Goal: Information Seeking & Learning: Learn about a topic

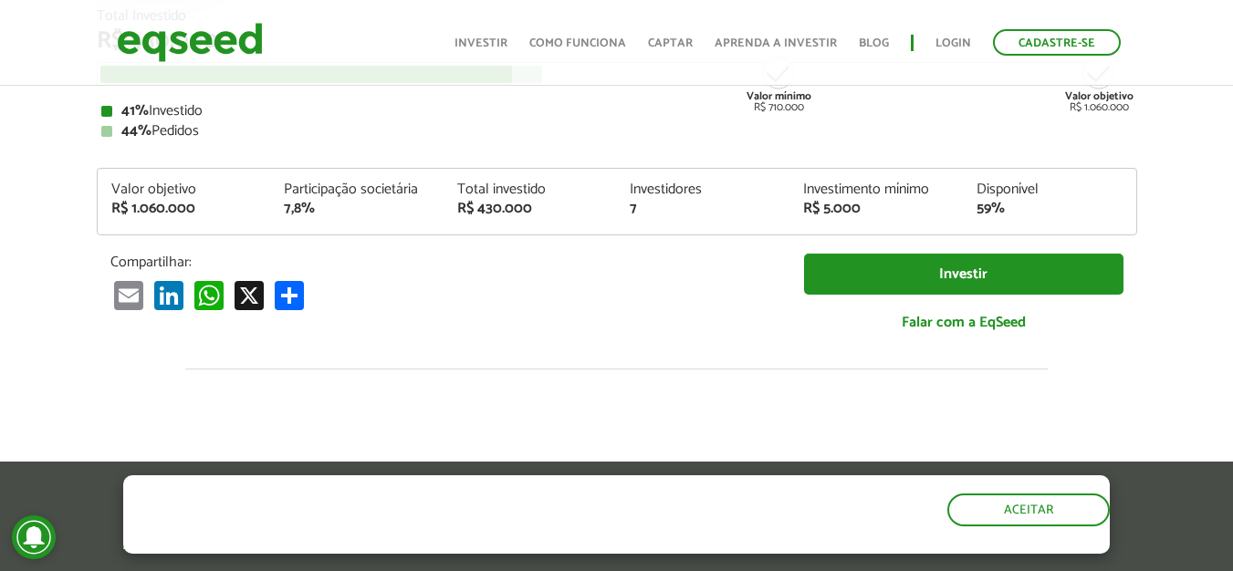
scroll to position [274, 0]
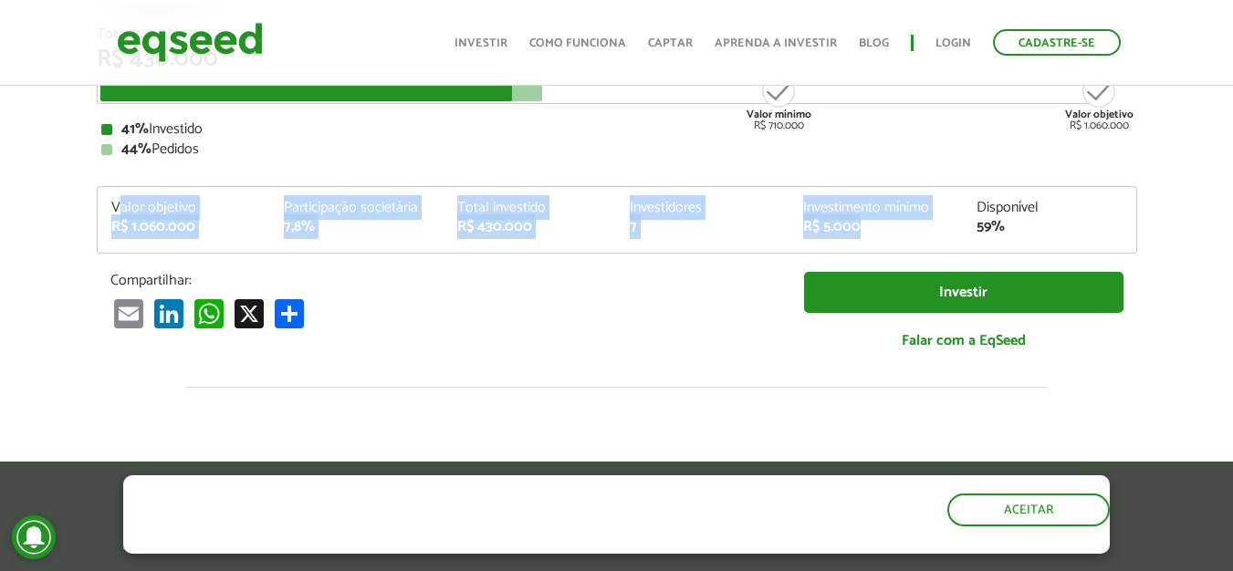
drag, startPoint x: 116, startPoint y: 201, endPoint x: 893, endPoint y: 253, distance: 778.5
click at [893, 253] on div "Valor objetivo R$ 1.060.000 Participação societária 7,8% Total investido R$ 430…" at bounding box center [617, 220] width 1041 height 68
click at [882, 242] on div "Valor objetivo R$ 1.060.000 Participação societária 7,8% Total investido R$ 430…" at bounding box center [617, 227] width 1039 height 52
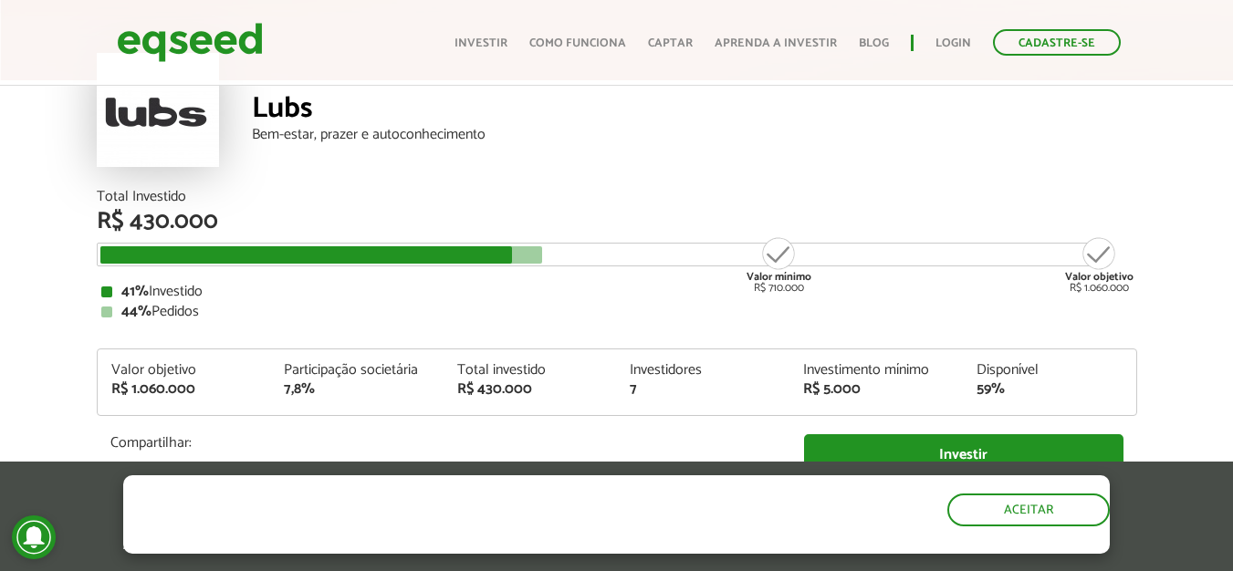
scroll to position [0, 0]
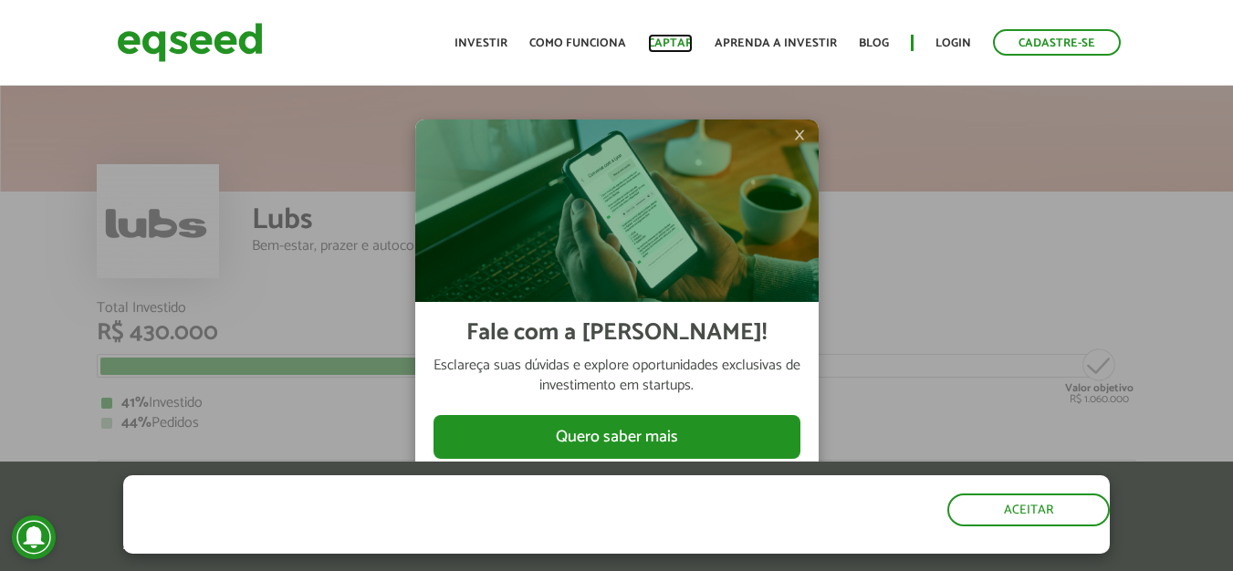
click at [673, 43] on link "Captar" at bounding box center [670, 43] width 45 height 12
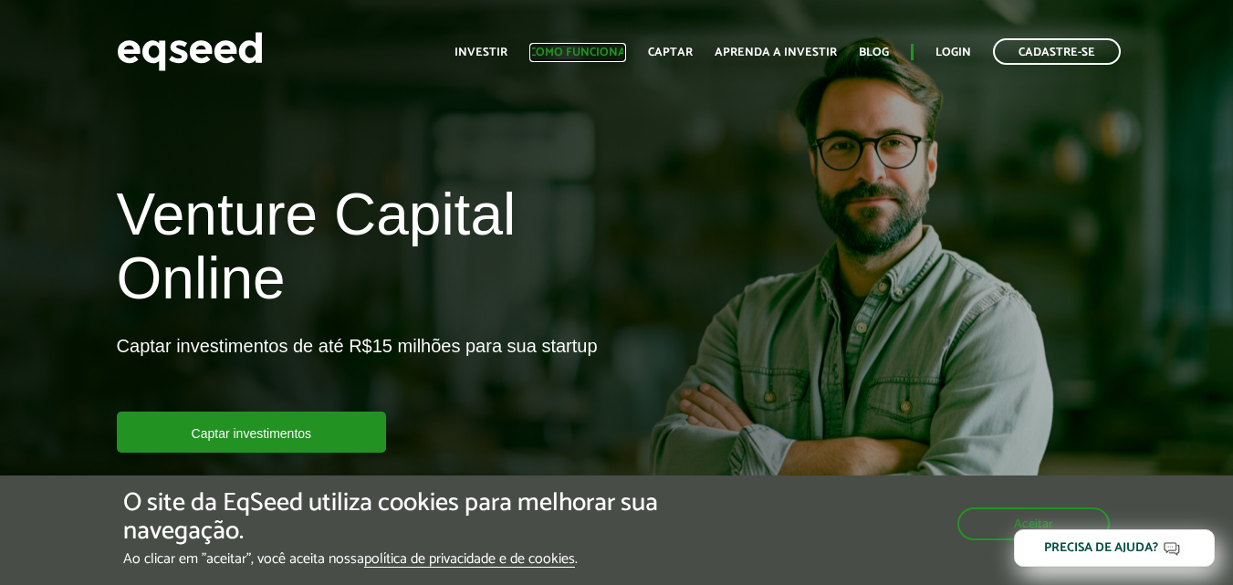
click at [616, 52] on link "Como funciona" at bounding box center [577, 53] width 97 height 12
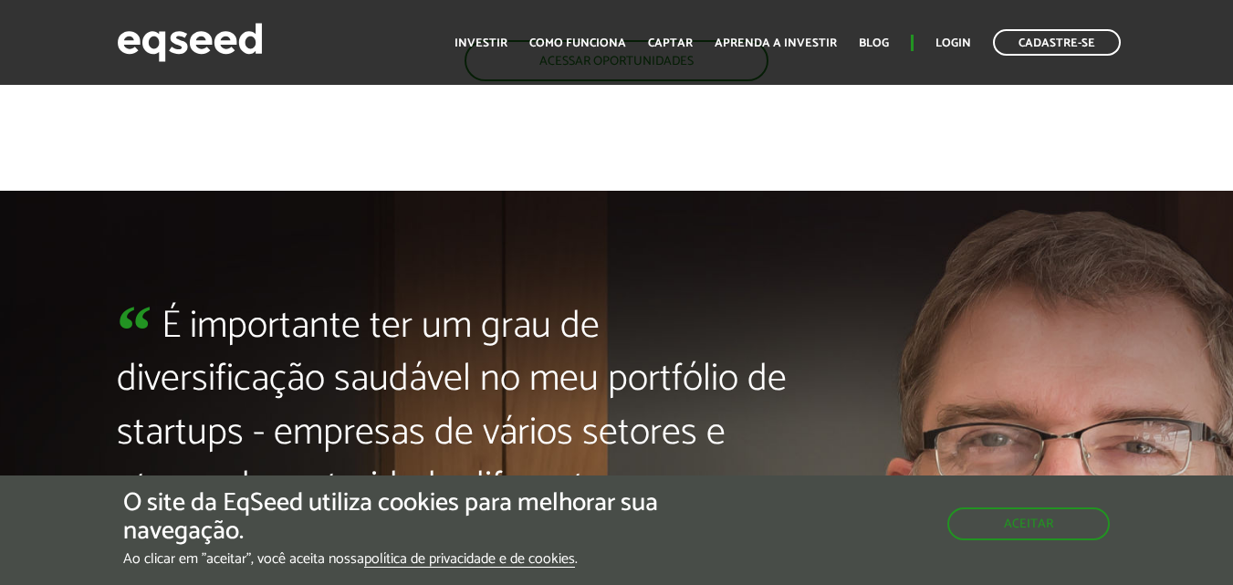
scroll to position [4108, 0]
